Goal: Task Accomplishment & Management: Use online tool/utility

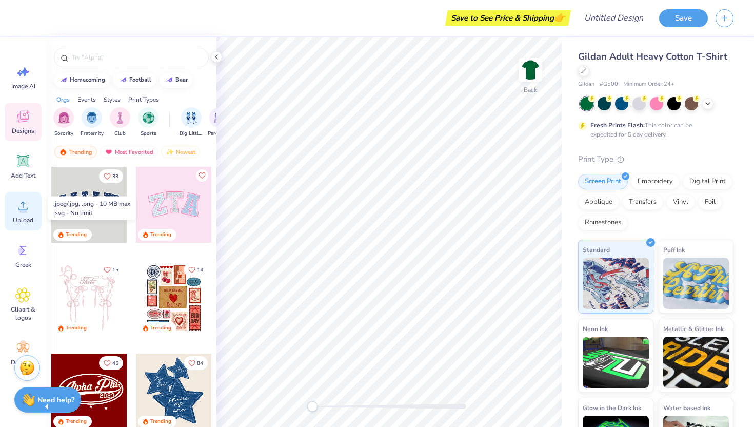
click at [21, 205] on icon at bounding box center [22, 205] width 15 height 15
click at [24, 217] on span "Upload" at bounding box center [23, 220] width 21 height 8
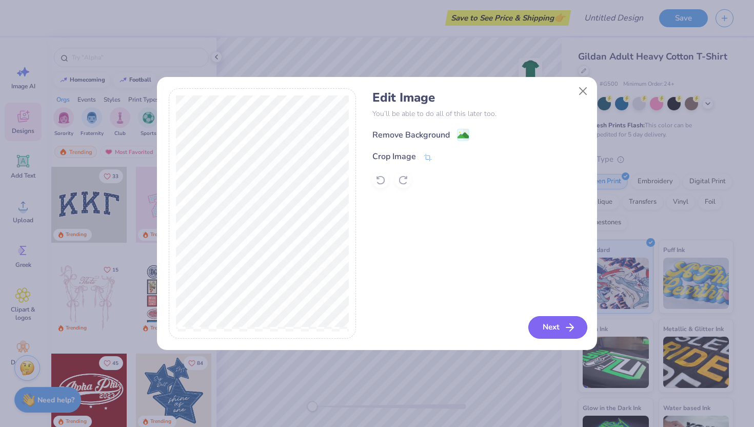
click at [566, 323] on icon "button" at bounding box center [570, 327] width 12 height 12
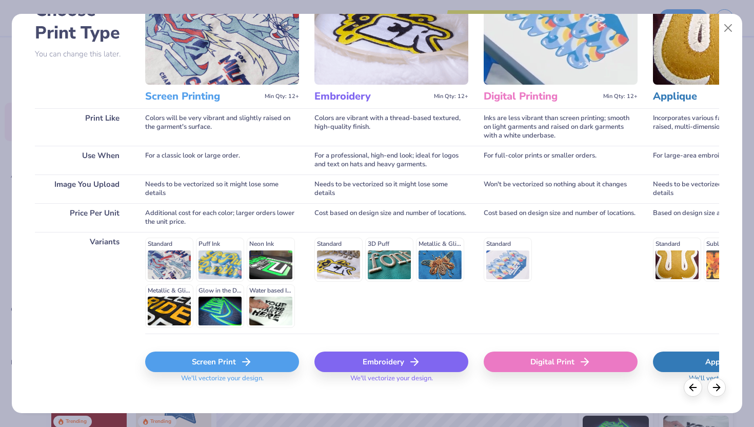
scroll to position [73, 0]
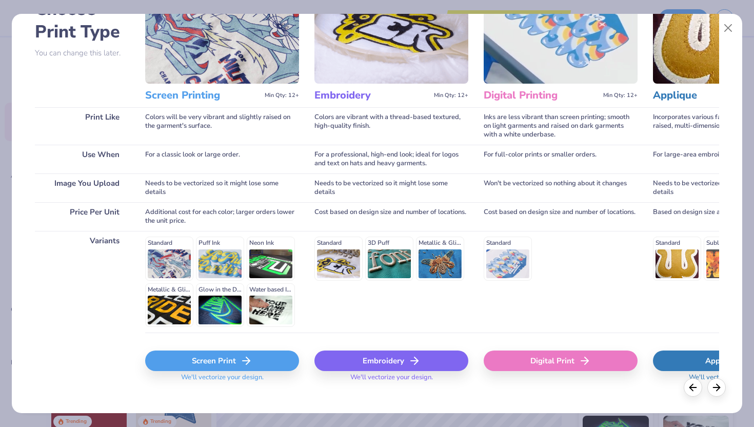
click at [170, 247] on div "Standard Puff Ink Neon Ink Metallic & Glitter Ink Glow in the Dark Ink Water ba…" at bounding box center [222, 282] width 154 height 90
click at [198, 367] on div "Screen Print" at bounding box center [222, 361] width 154 height 21
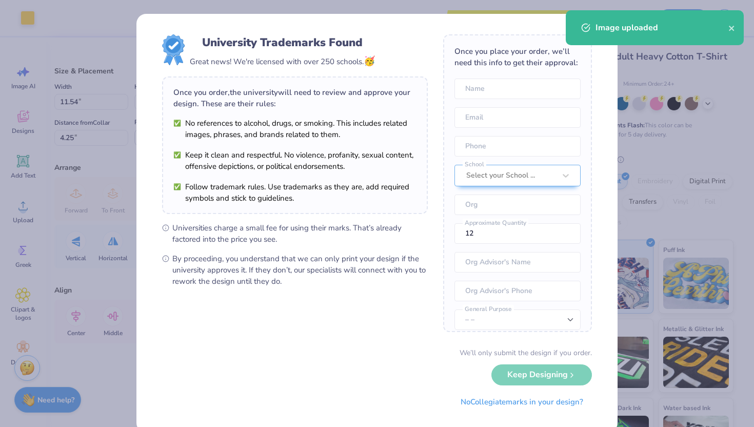
click at [413, 302] on body "Art colors Save to See Price & Shipping 👉 Design Title Save Image AI Designs Ad…" at bounding box center [377, 213] width 754 height 427
type input "8.47"
type input "13.21"
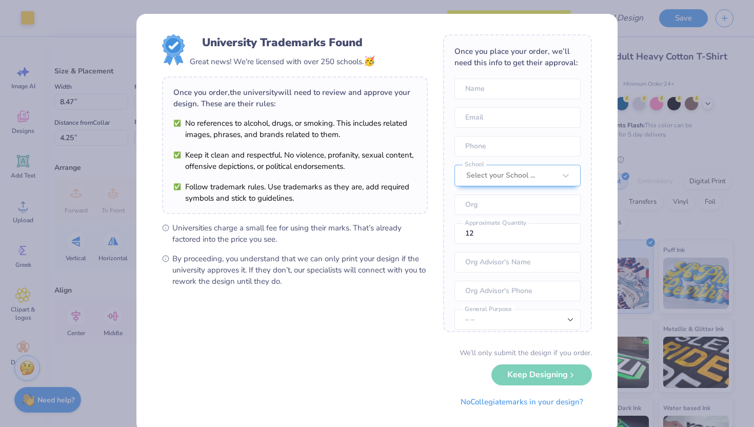
click at [644, 65] on div "University Trademarks Found Great news! We're licensed with over 250 schools. 🥳…" at bounding box center [377, 213] width 754 height 427
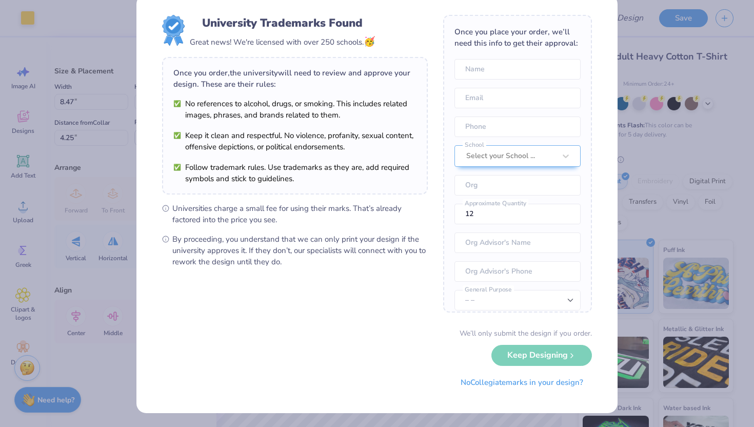
scroll to position [20, 0]
click at [521, 373] on button "No Collegiate marks in your design?" at bounding box center [522, 380] width 140 height 21
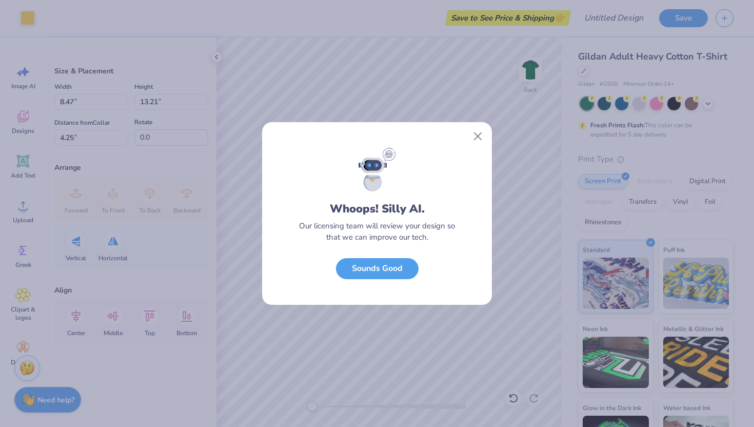
scroll to position [0, 0]
click at [408, 263] on button "Sounds Good" at bounding box center [377, 266] width 83 height 21
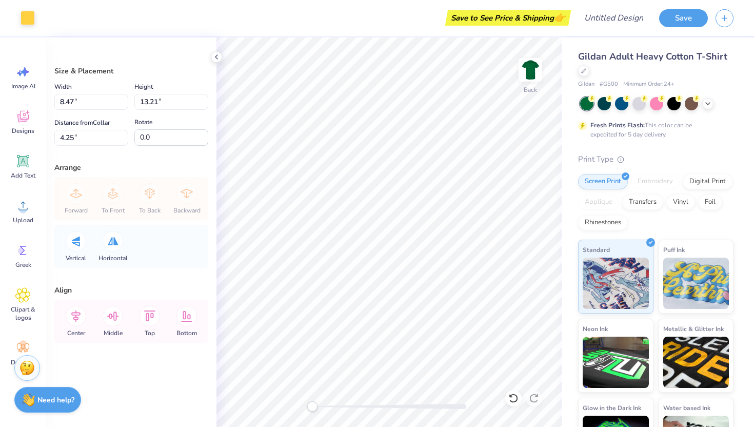
type input "6.28"
type input "9.80"
